Goal: Check status: Check status

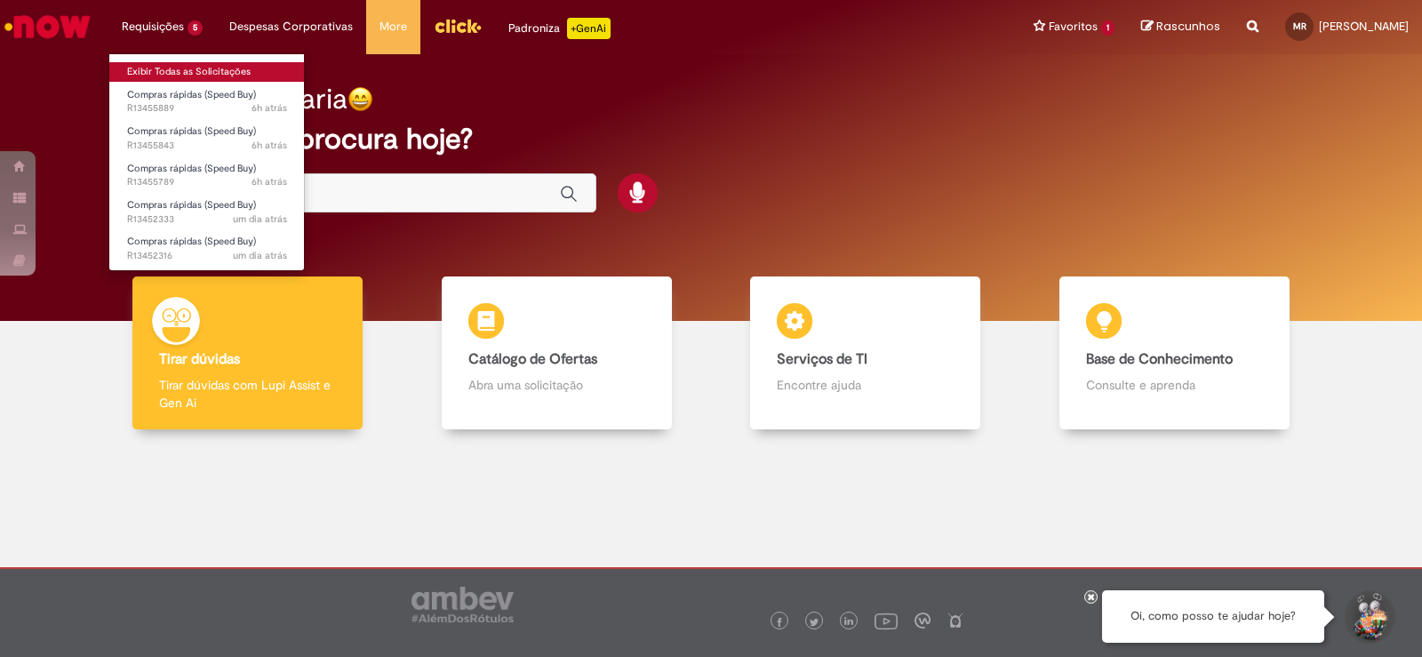
click at [199, 62] on link "Exibir Todas as Solicitações" at bounding box center [206, 72] width 195 height 20
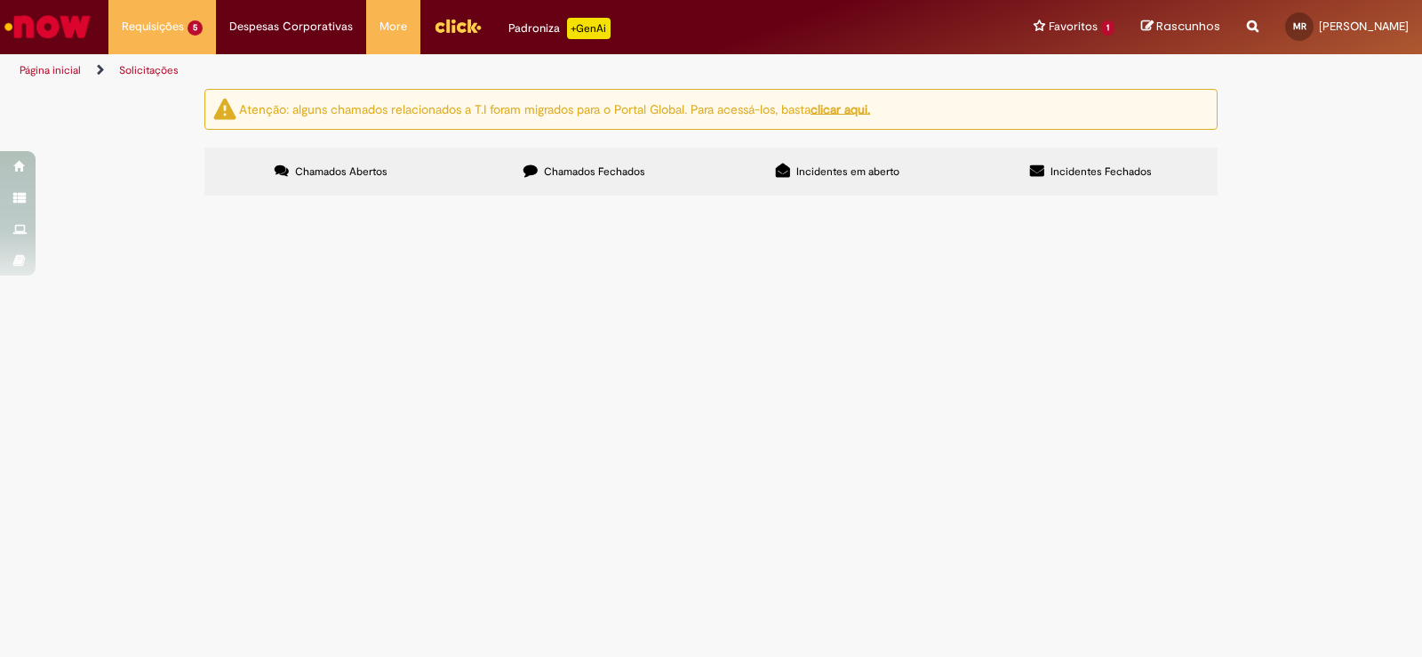
click at [0, 0] on img "recolher o estado da solicitação" at bounding box center [0, 0] width 0 height 0
click at [0, 0] on span "Coffee destinado a Formatura de Integração" at bounding box center [0, 0] width 0 height 0
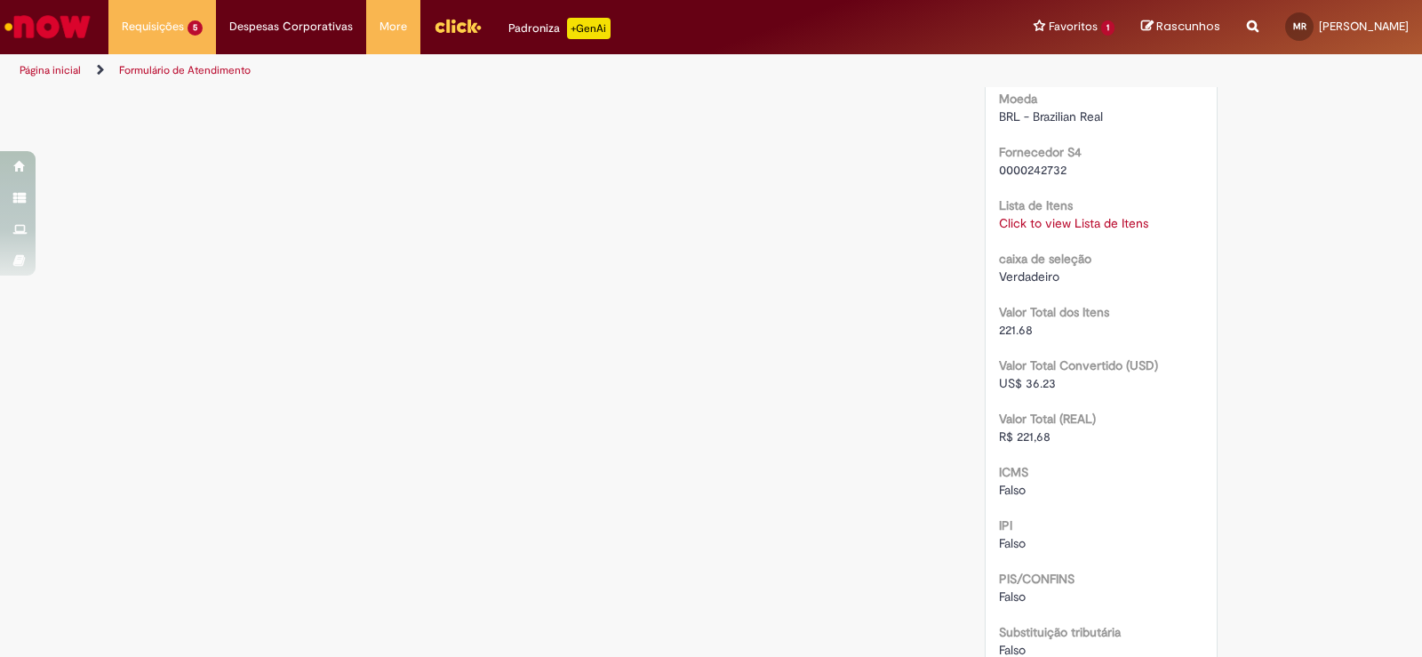
scroll to position [1653, 0]
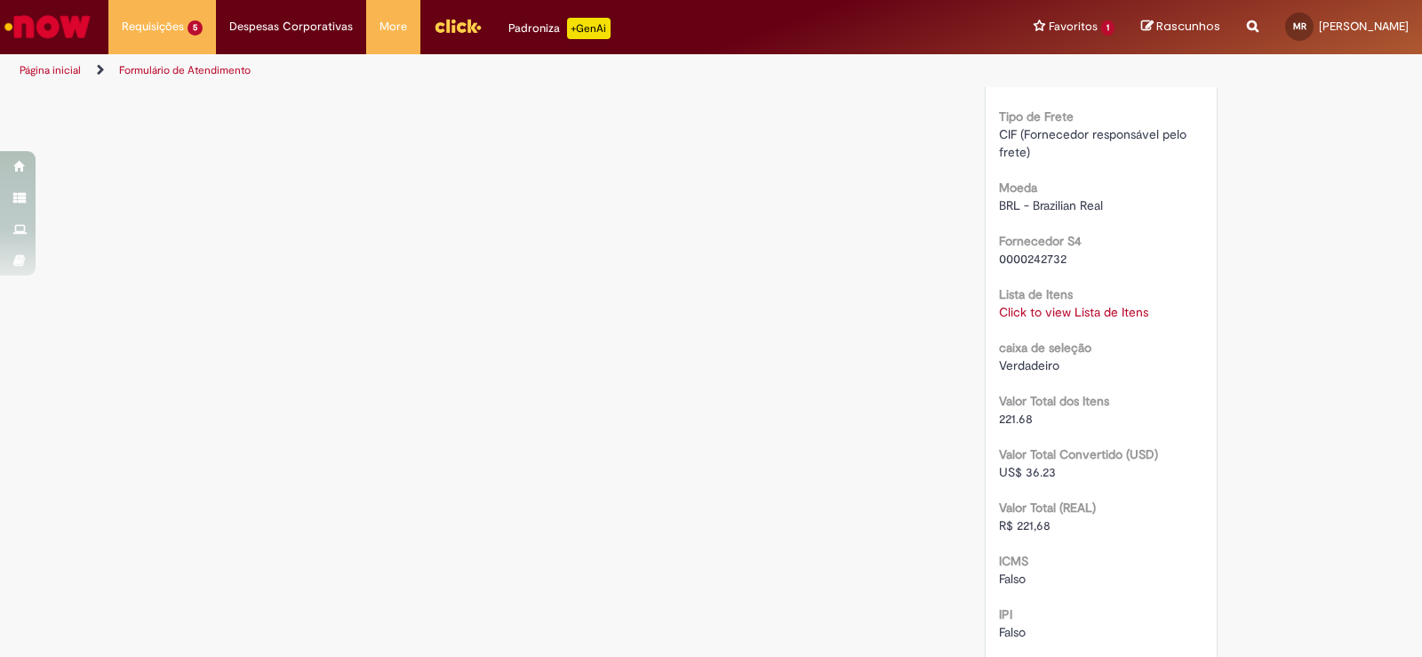
click at [1052, 303] on div "Click to view Lista de Itens Click to view Lista de Itens" at bounding box center [1101, 312] width 205 height 18
click at [1056, 304] on link "Click to view Lista de Itens" at bounding box center [1073, 312] width 149 height 16
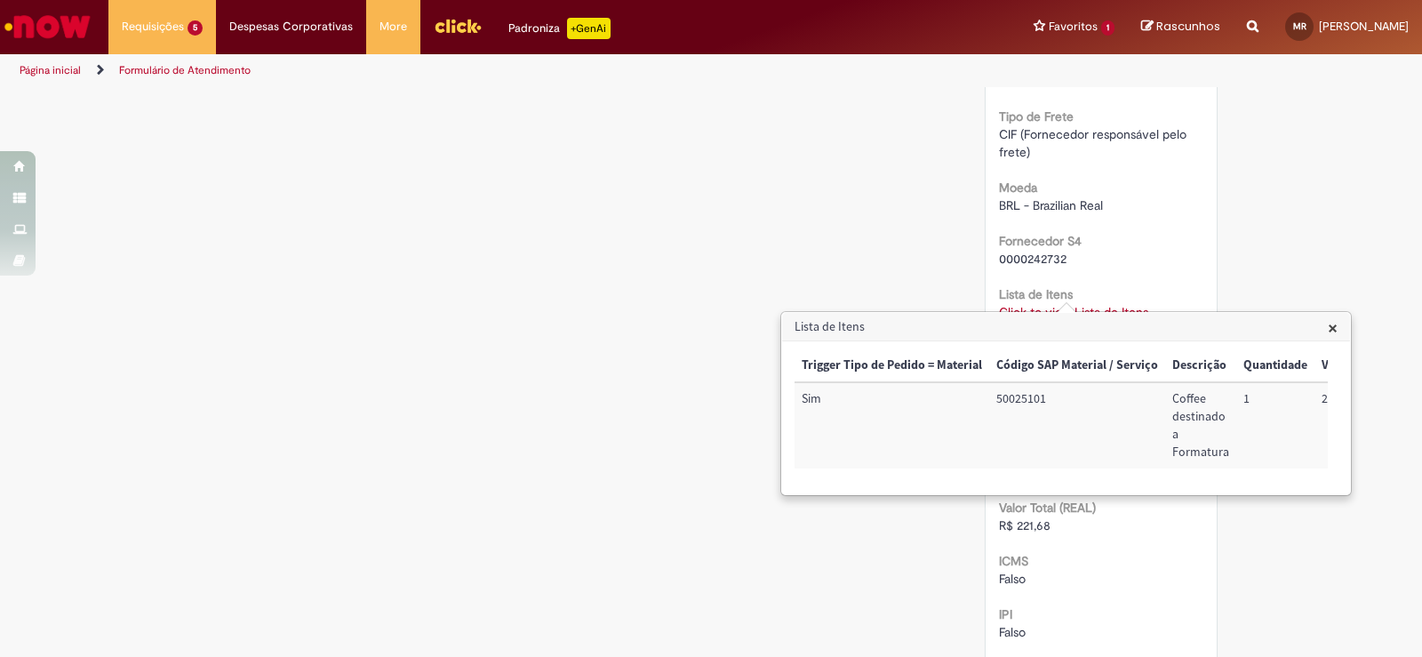
click at [866, 340] on h3 "Lista de Itens" at bounding box center [1066, 327] width 568 height 28
click at [866, 341] on div "Lista de Itens × Trigger Tipo de Pedido = Material Código SAP Material / Serviç…" at bounding box center [1066, 403] width 568 height 181
click at [1088, 304] on link "Click to view Lista de Itens" at bounding box center [1073, 312] width 149 height 16
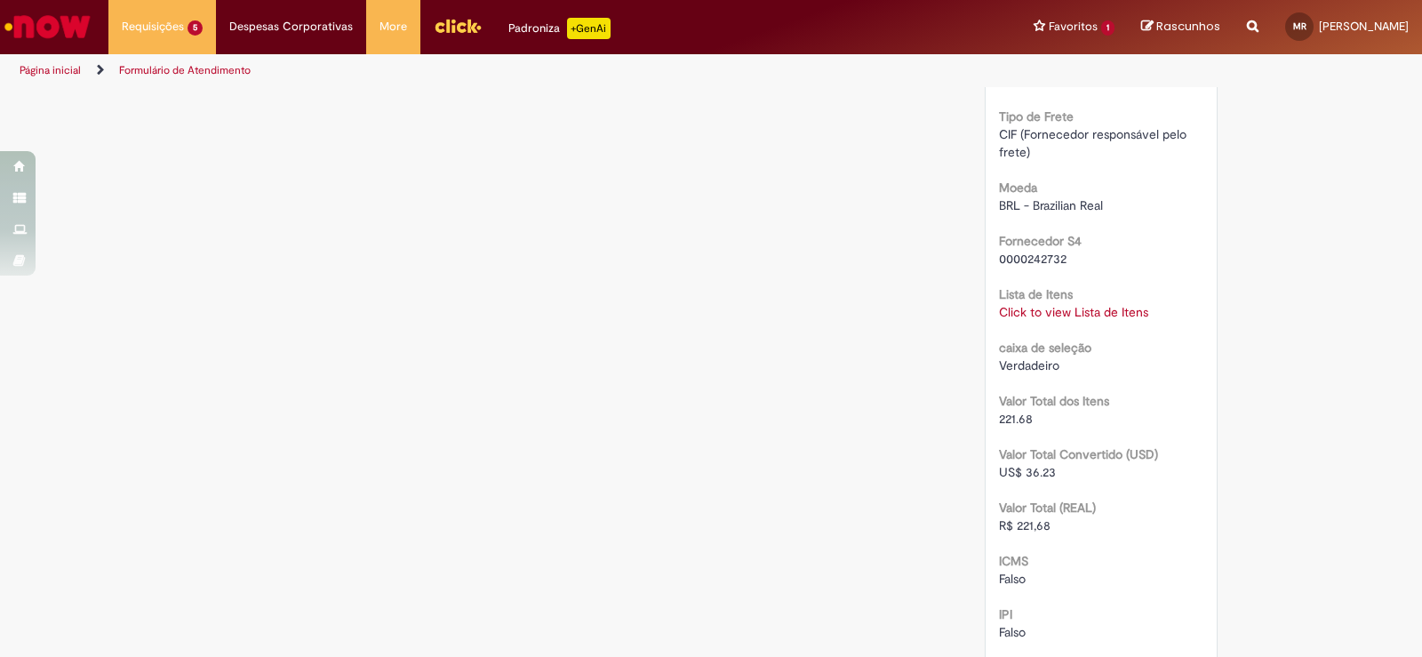
click at [1088, 304] on link "Click to view Lista de Itens" at bounding box center [1073, 312] width 149 height 16
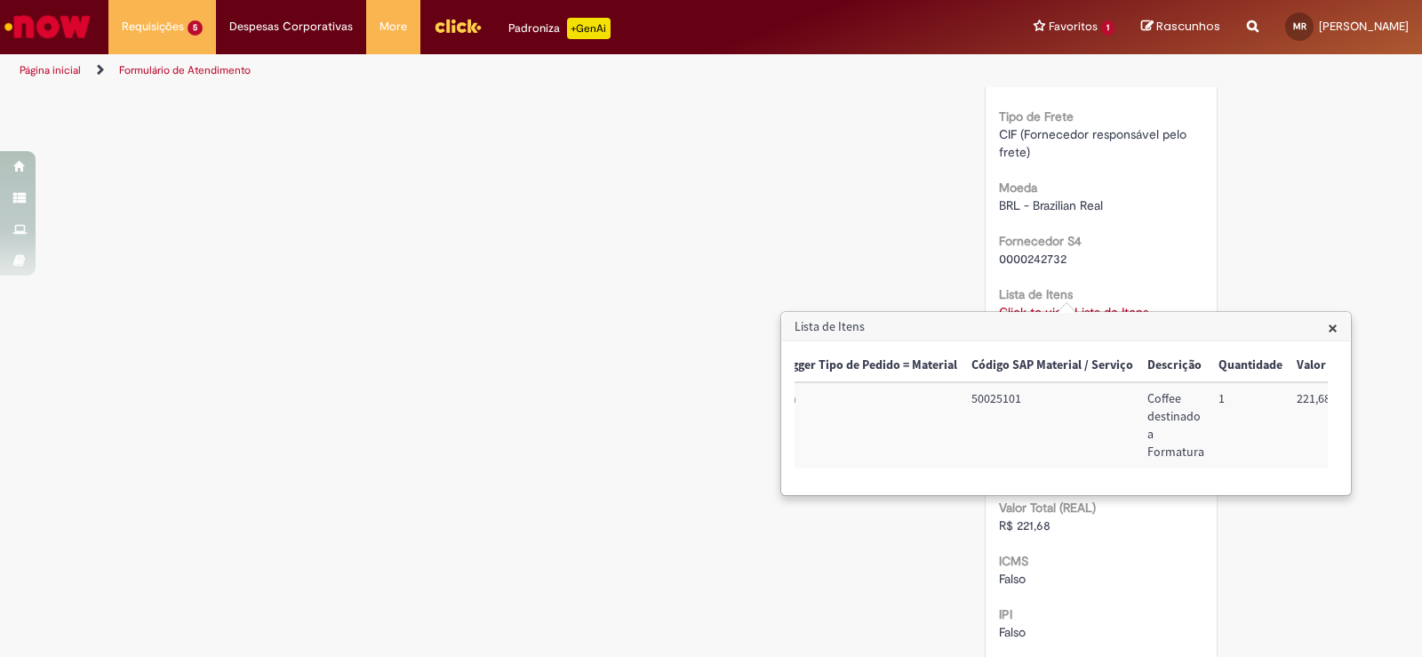
scroll to position [0, 0]
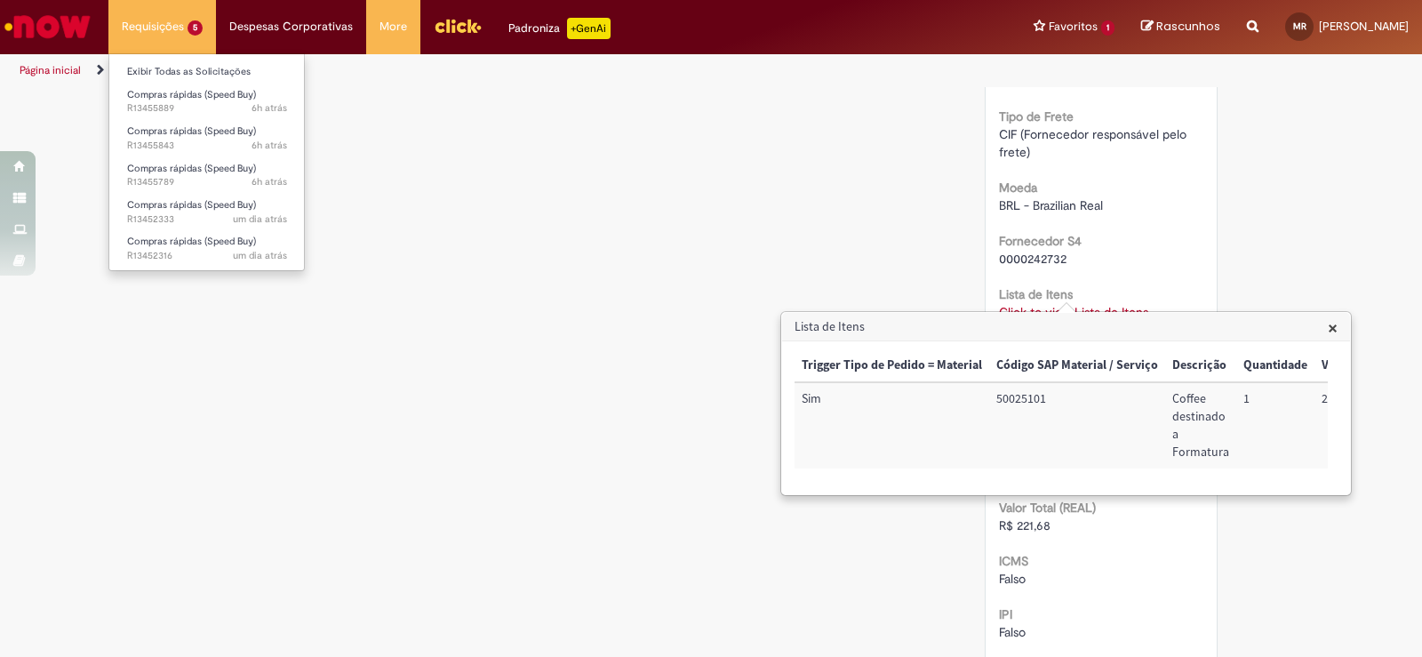
click at [150, 28] on li "Requisições 5 Exibir Todas as Solicitações Compras rápidas (Speed Buy) 6h atrás…" at bounding box center [162, 26] width 108 height 53
click at [242, 166] on span "Compras rápidas (Speed Buy)" at bounding box center [191, 168] width 129 height 13
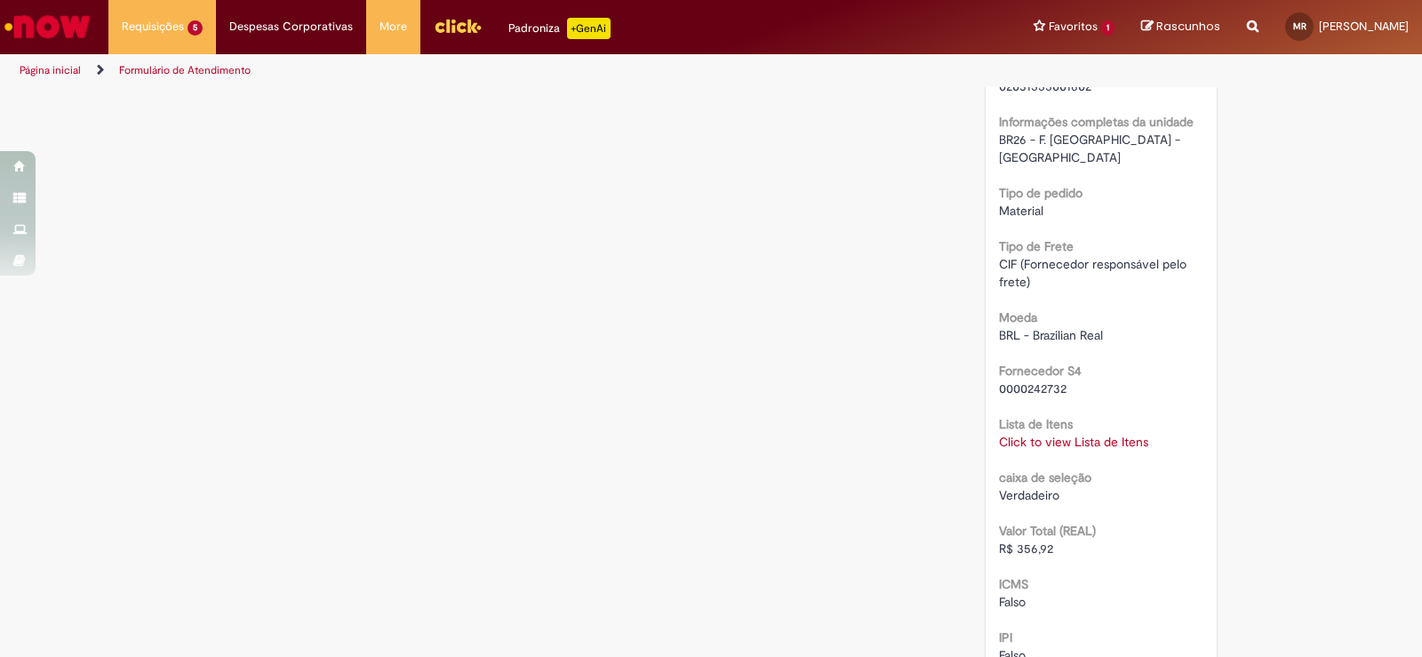
scroll to position [1613, 0]
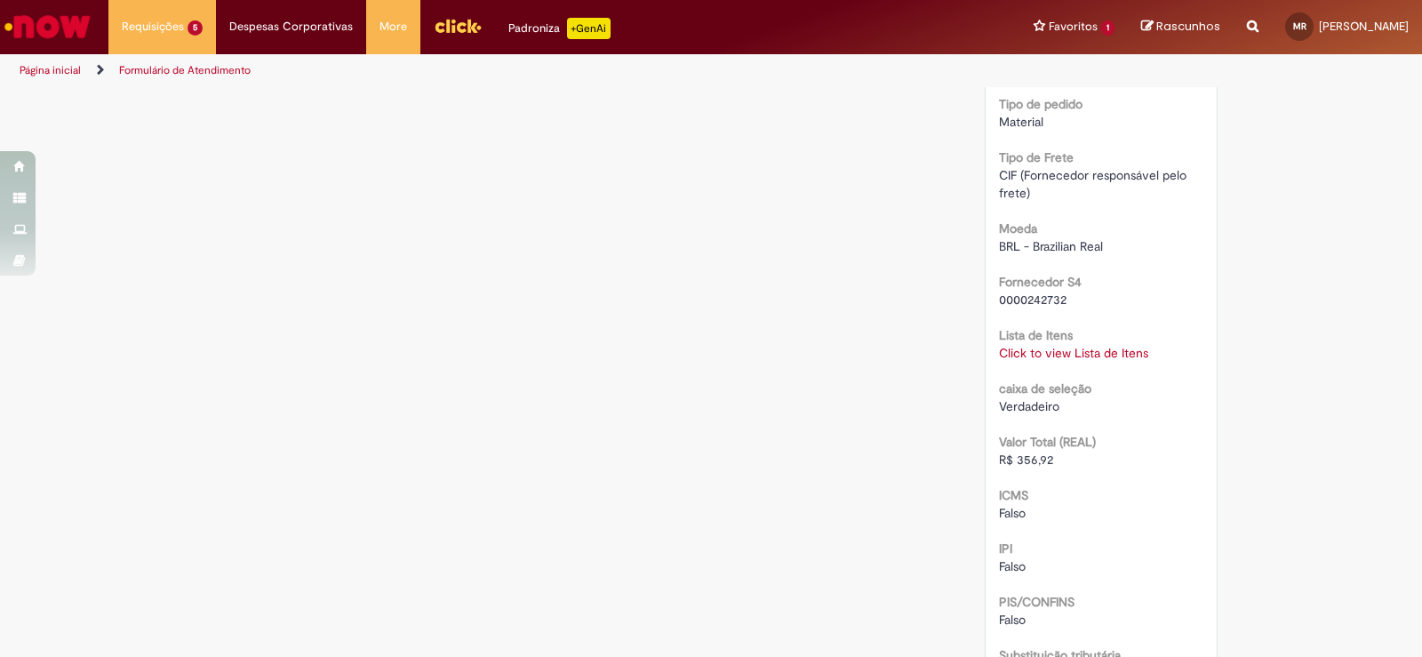
click at [1096, 345] on link "Click to view Lista de Itens" at bounding box center [1073, 353] width 149 height 16
